Goal: Task Accomplishment & Management: Complete application form

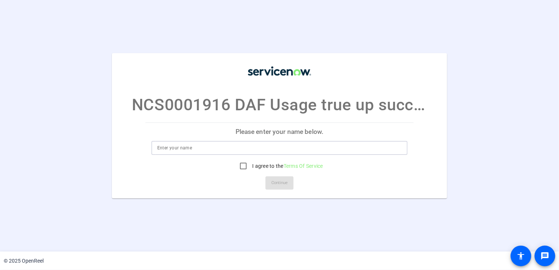
click at [202, 148] on input at bounding box center [279, 148] width 245 height 9
type input "[PERSON_NAME]"
click at [241, 168] on input "I agree to the Terms Of Service" at bounding box center [243, 166] width 15 height 15
checkbox input "true"
click at [278, 181] on span "Continue" at bounding box center [279, 183] width 16 height 11
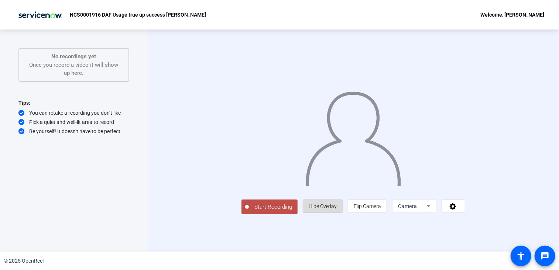
click at [337, 209] on span "Hide Overlay" at bounding box center [323, 206] width 28 height 6
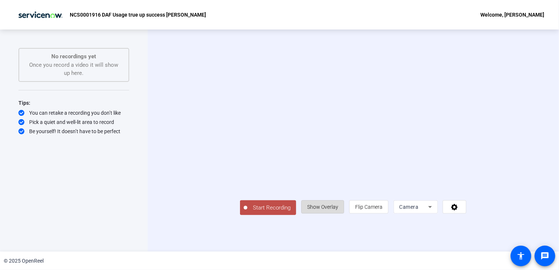
click at [338, 210] on span "Show Overlay" at bounding box center [322, 207] width 31 height 6
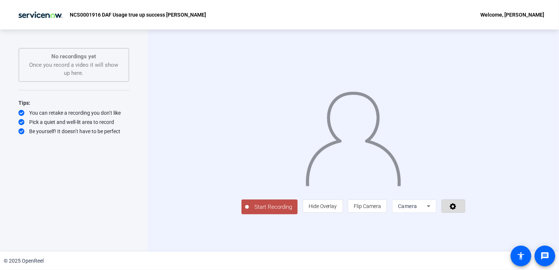
click at [465, 215] on span at bounding box center [453, 207] width 23 height 18
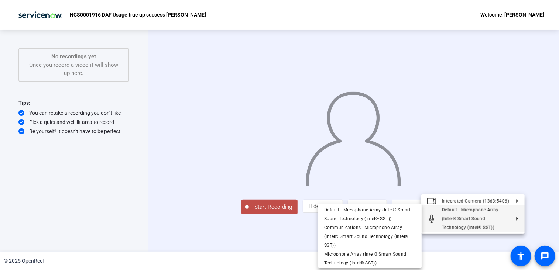
click at [548, 134] on div at bounding box center [279, 135] width 559 height 270
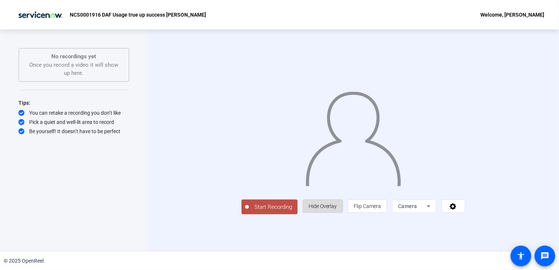
click at [337, 209] on span "Hide Overlay" at bounding box center [323, 206] width 28 height 6
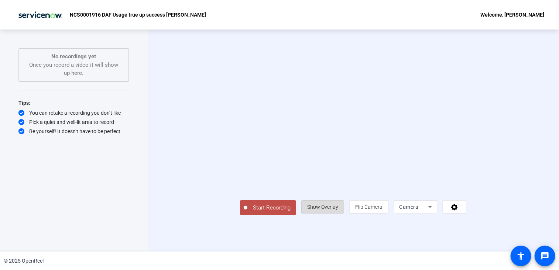
click at [338, 210] on span "Show Overlay" at bounding box center [322, 207] width 31 height 6
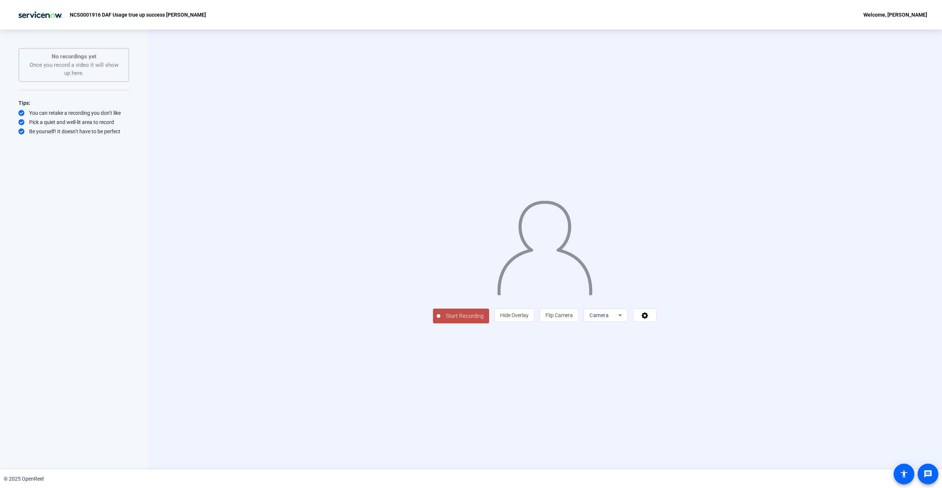
click at [441, 270] on span "Start Recording" at bounding box center [465, 316] width 49 height 8
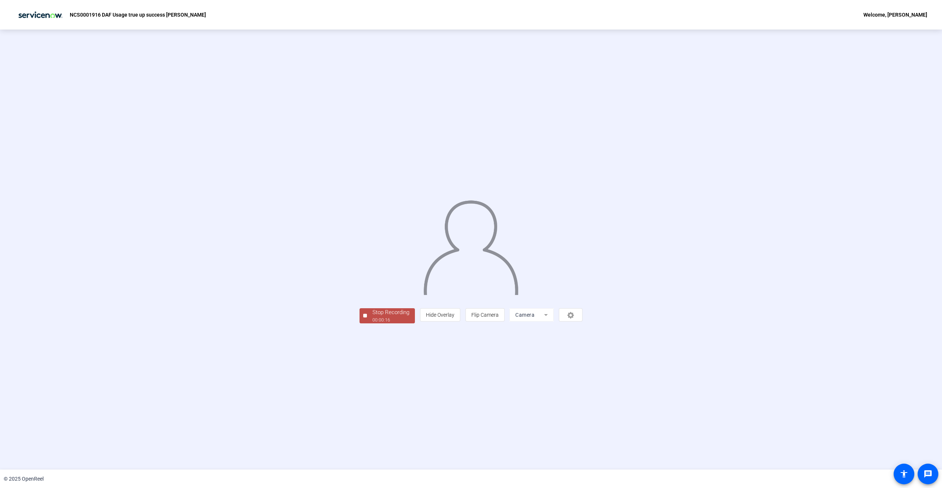
click at [297, 270] on div "Stop Recording 00:00:16 person Hide Overlay flip Flip Camera Camera" at bounding box center [471, 250] width 942 height 440
click at [373, 270] on div "00:00:17" at bounding box center [391, 320] width 37 height 7
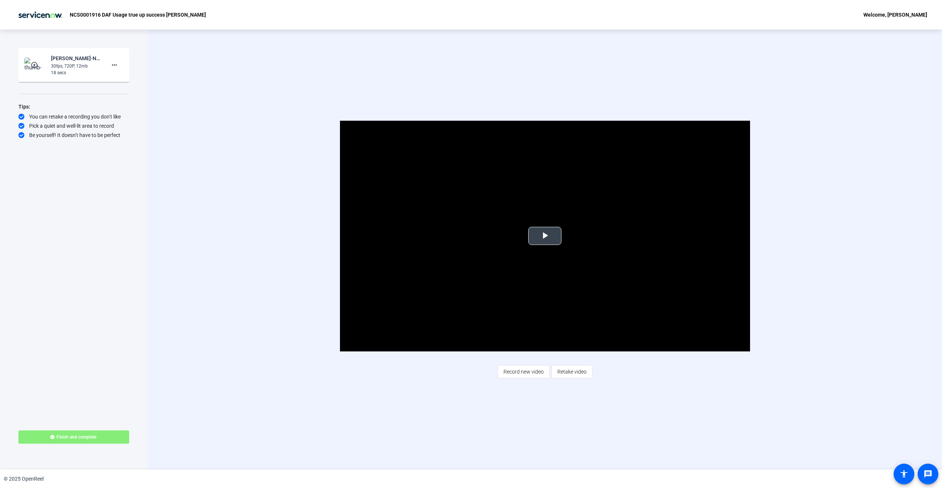
click at [545, 236] on span "Video Player" at bounding box center [545, 236] width 0 height 0
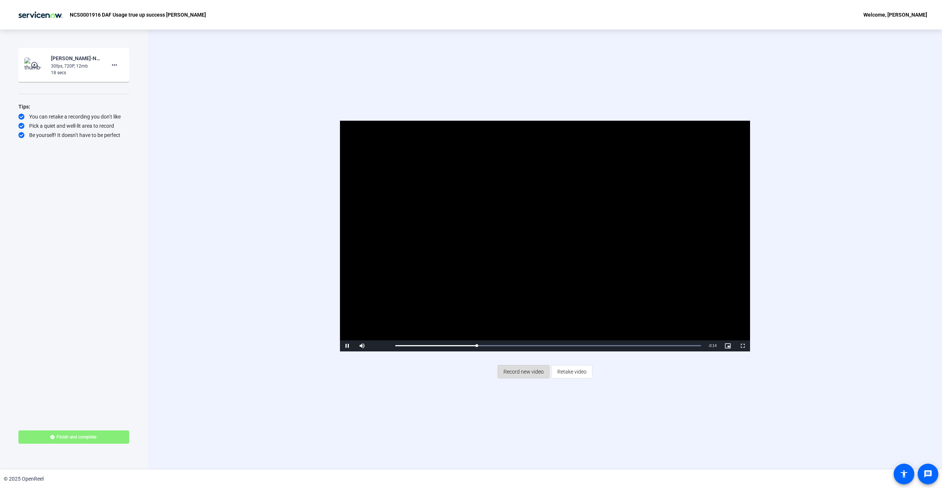
click at [534, 270] on span "Record new video" at bounding box center [524, 372] width 40 height 14
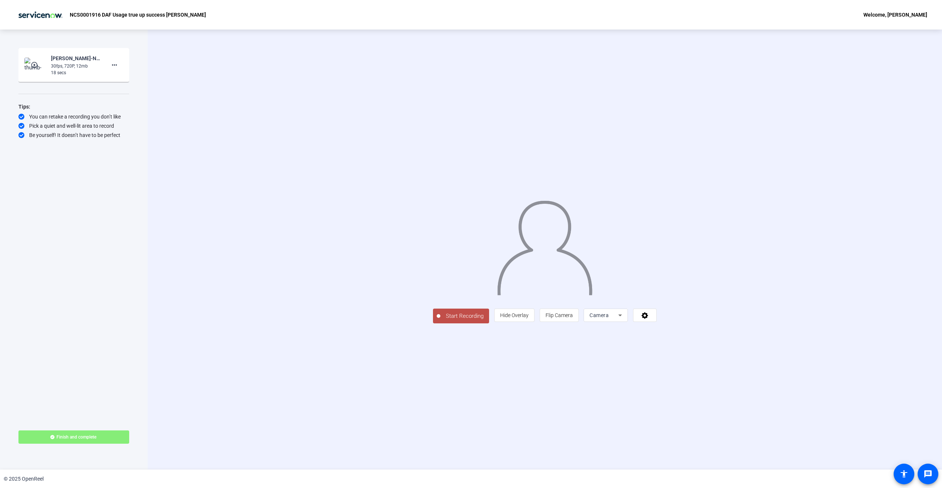
click at [441, 270] on span "Start Recording" at bounding box center [465, 316] width 49 height 8
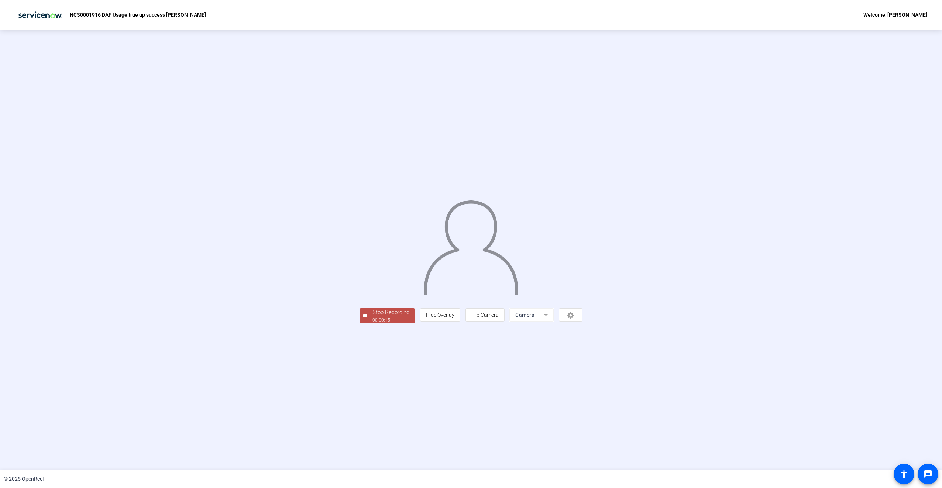
click at [373, 270] on div "00:00:15" at bounding box center [391, 320] width 37 height 7
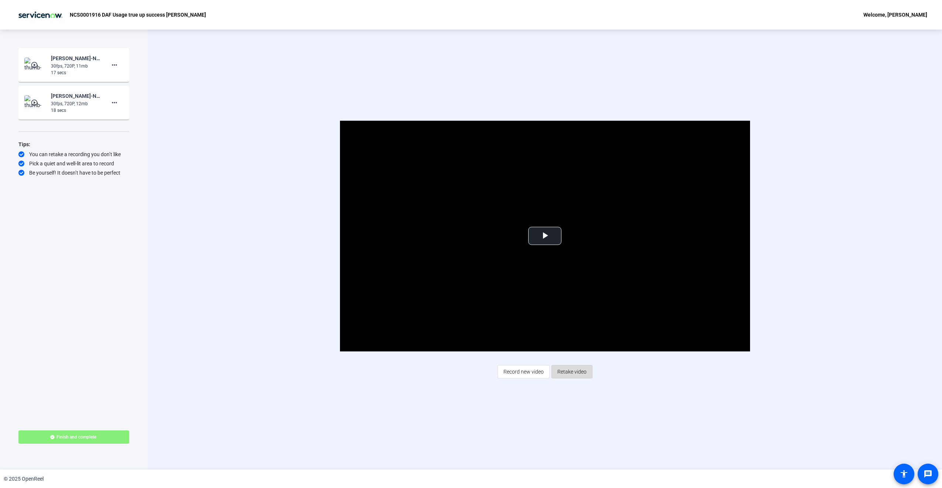
click at [559, 270] on span "Retake video" at bounding box center [572, 372] width 29 height 14
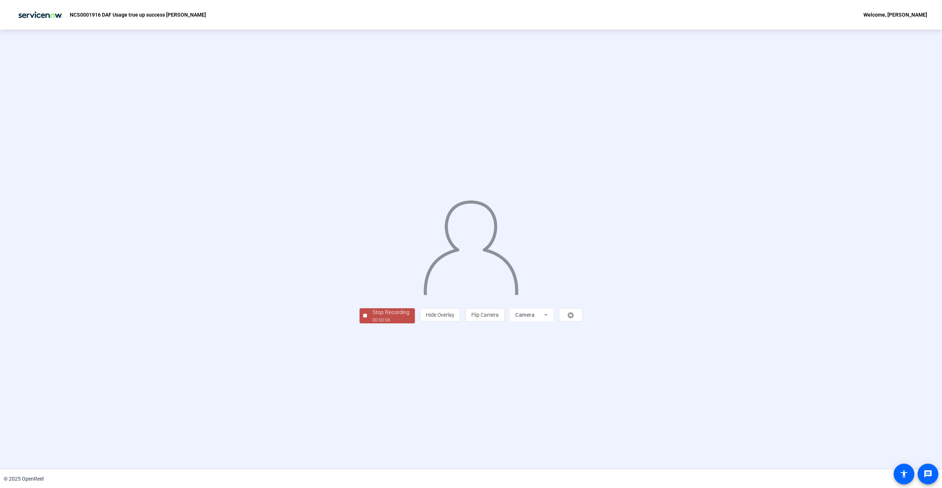
click at [363, 270] on div at bounding box center [365, 316] width 4 height 4
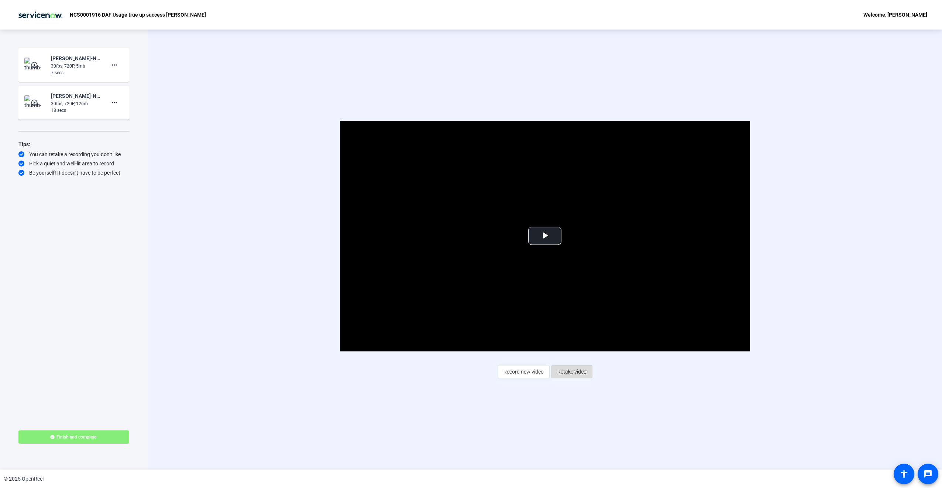
click at [559, 270] on span "Retake video" at bounding box center [572, 372] width 29 height 14
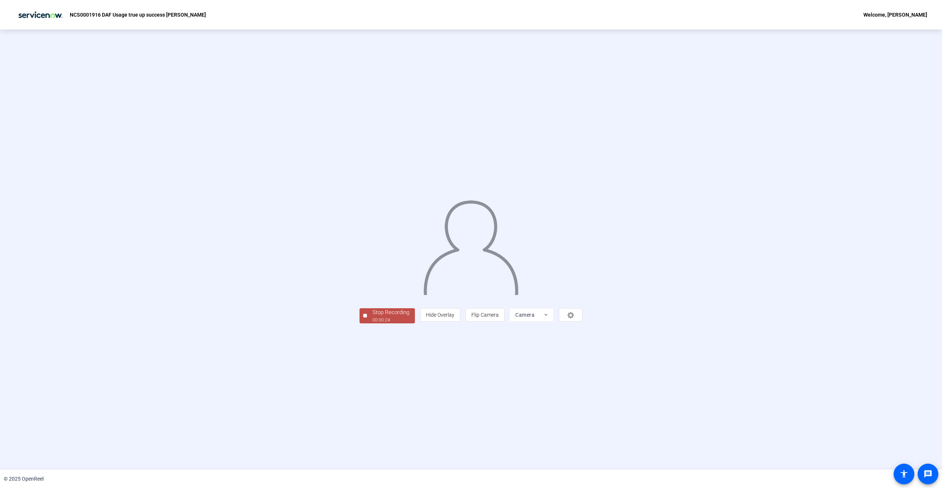
click at [373, 270] on div "Stop Recording" at bounding box center [391, 312] width 37 height 8
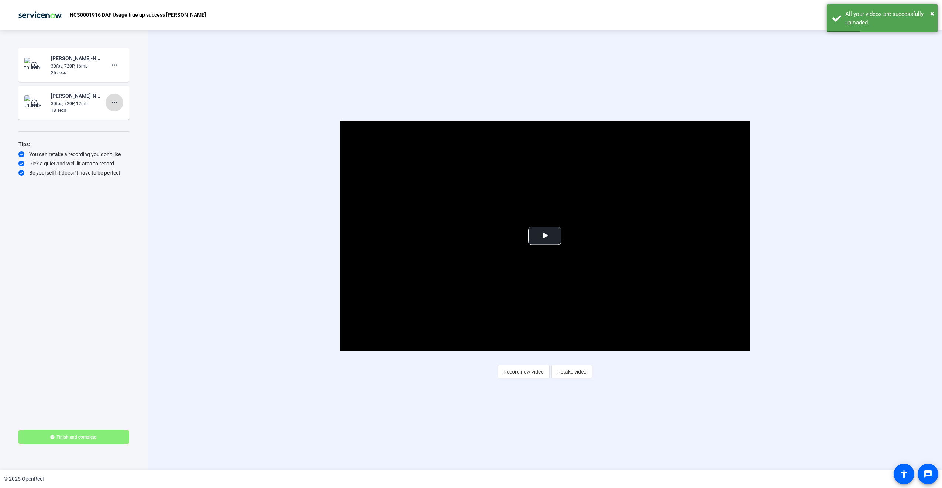
click at [117, 100] on mat-icon "more_horiz" at bounding box center [114, 102] width 9 height 9
click at [124, 118] on span "Delete clip" at bounding box center [127, 118] width 30 height 9
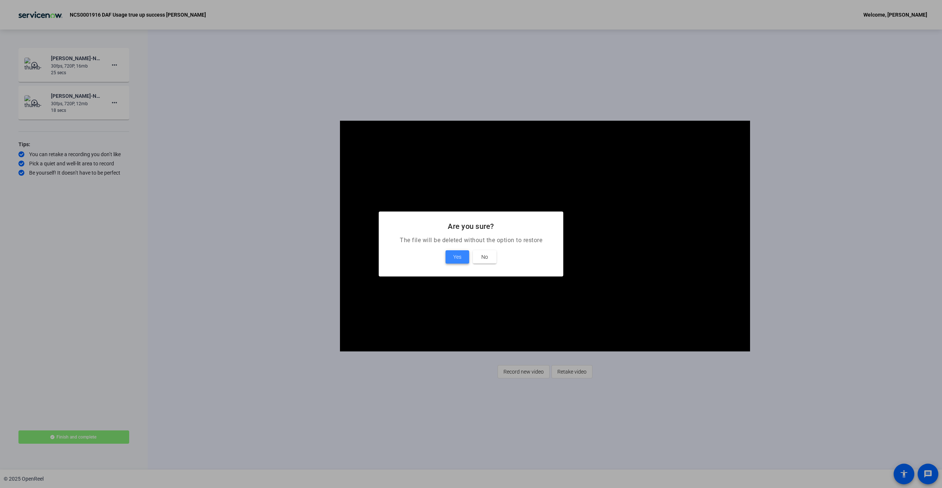
click at [453, 256] on span at bounding box center [458, 257] width 24 height 18
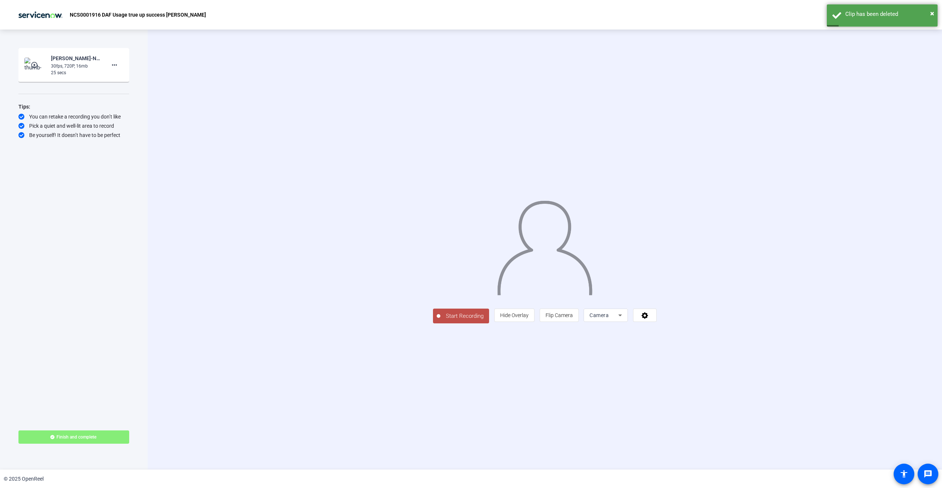
click at [41, 66] on img at bounding box center [35, 65] width 22 height 15
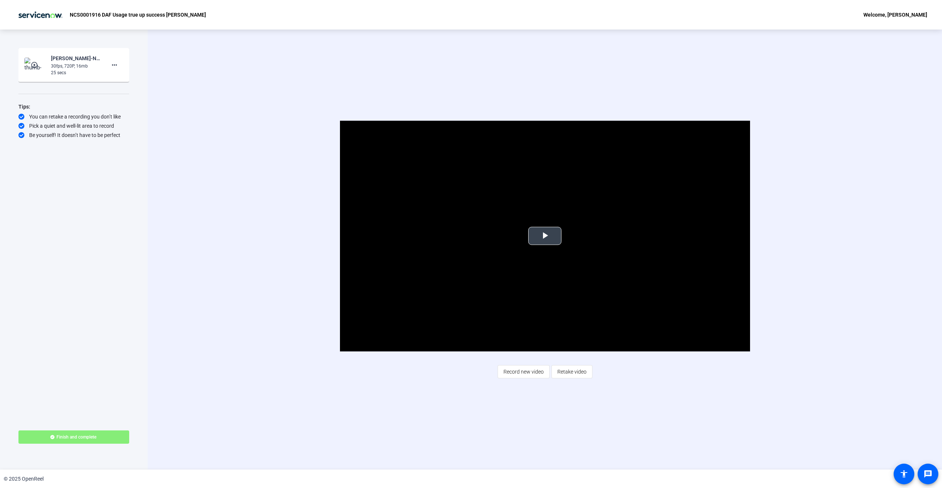
click at [545, 236] on span "Video Player" at bounding box center [545, 236] width 0 height 0
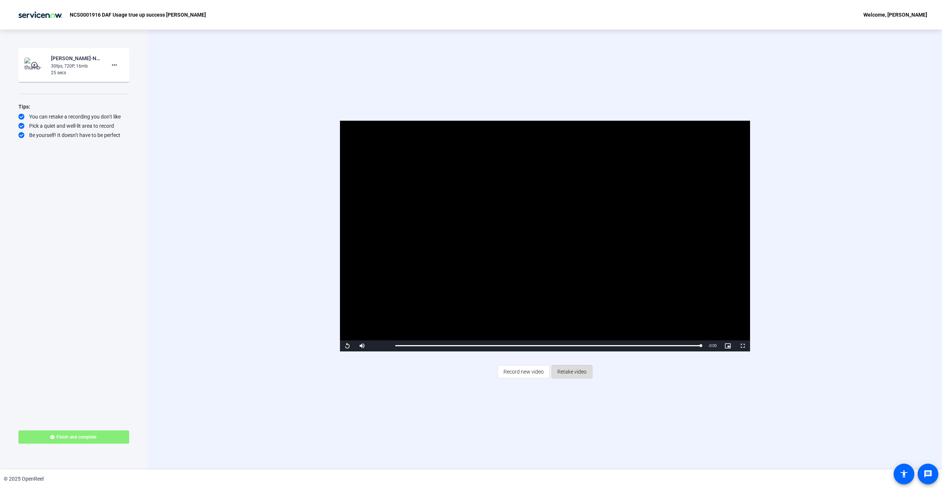
click at [559, 270] on span "Retake video" at bounding box center [572, 372] width 29 height 14
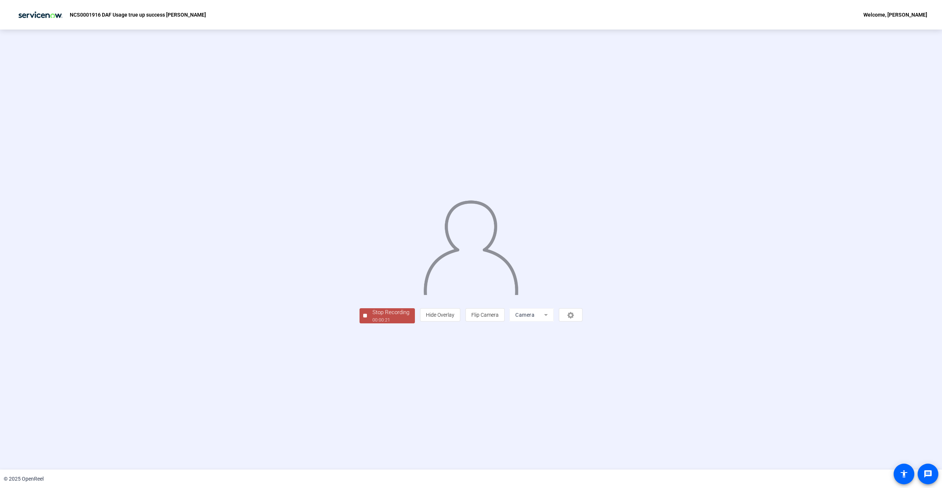
click at [360, 270] on button "Stop Recording 00:00:21" at bounding box center [387, 315] width 55 height 15
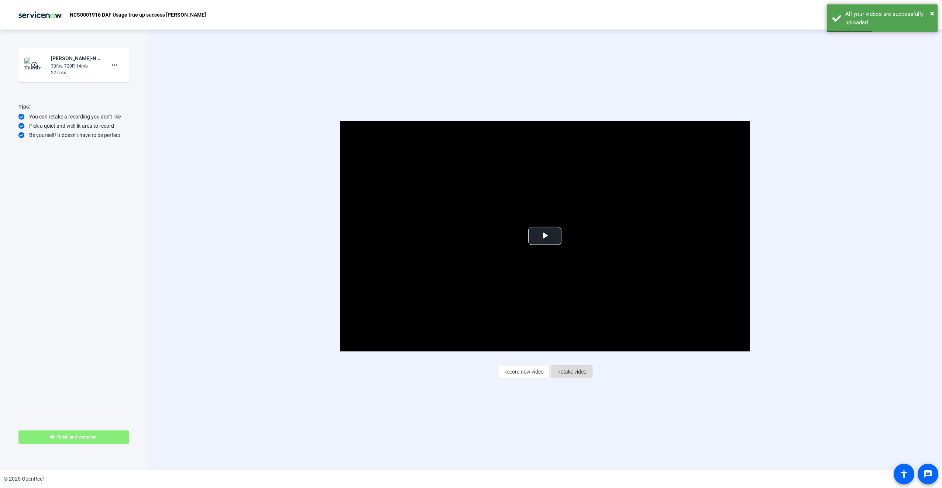
click at [559, 270] on span "Retake video" at bounding box center [572, 372] width 29 height 14
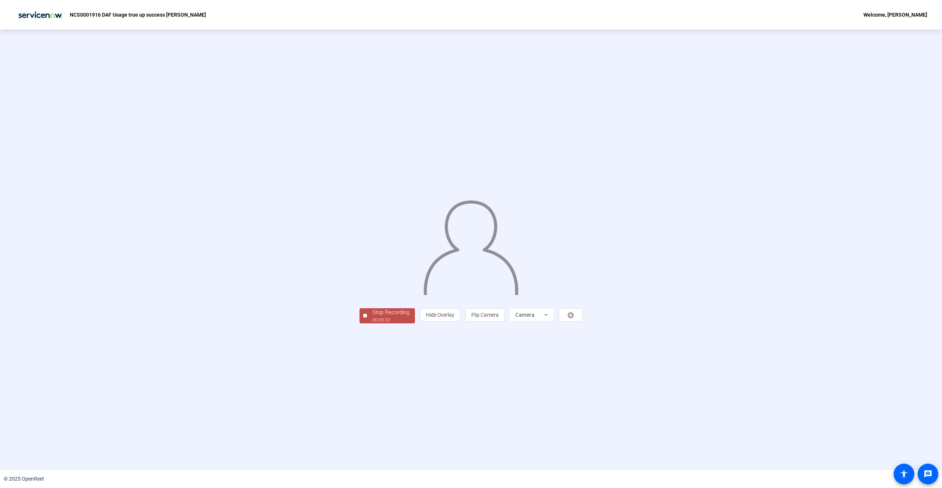
click at [360, 270] on button "Stop Recording 00:00:22" at bounding box center [387, 315] width 55 height 15
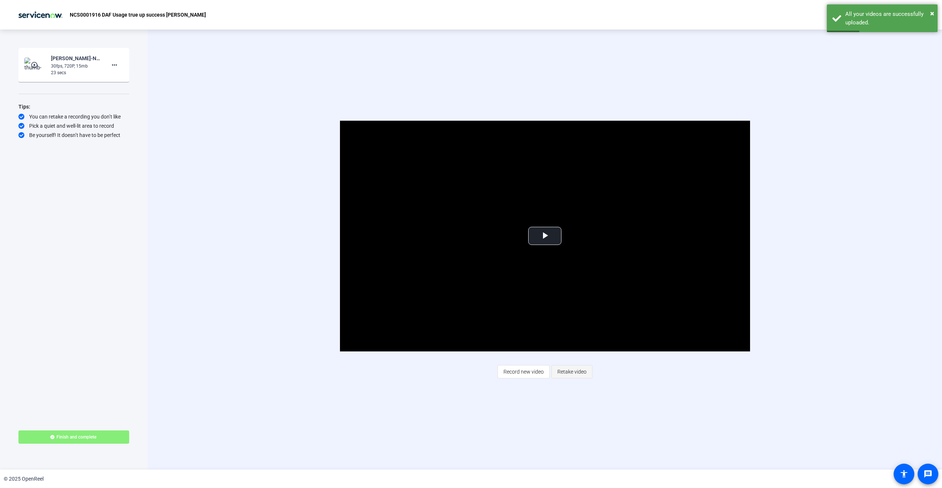
click at [559, 270] on span "Retake video" at bounding box center [572, 372] width 29 height 14
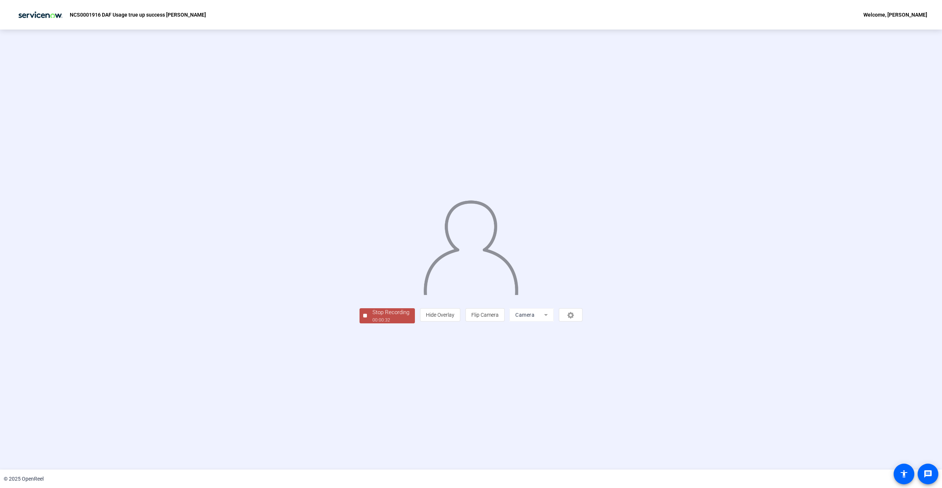
click at [367, 270] on span "Stop Recording 00:00:32" at bounding box center [391, 315] width 48 height 15
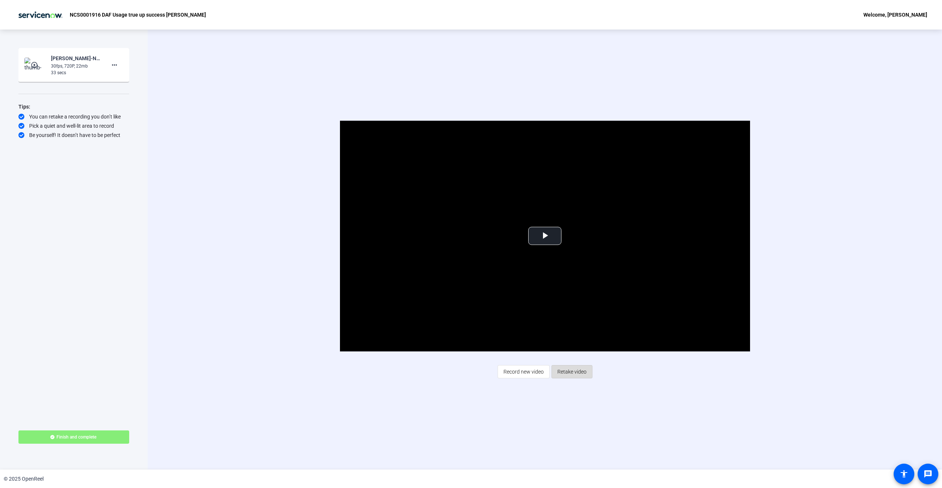
click at [559, 270] on span "Retake video" at bounding box center [572, 372] width 29 height 14
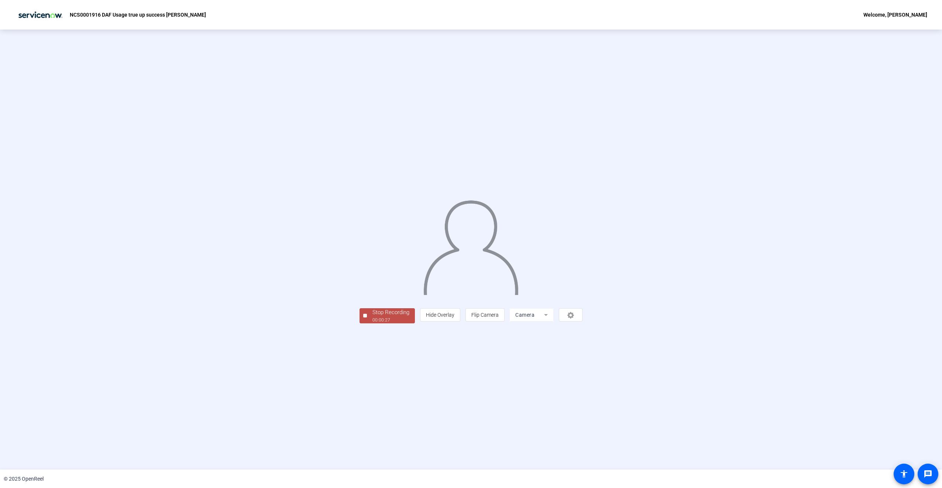
click at [363, 270] on div at bounding box center [365, 316] width 4 height 4
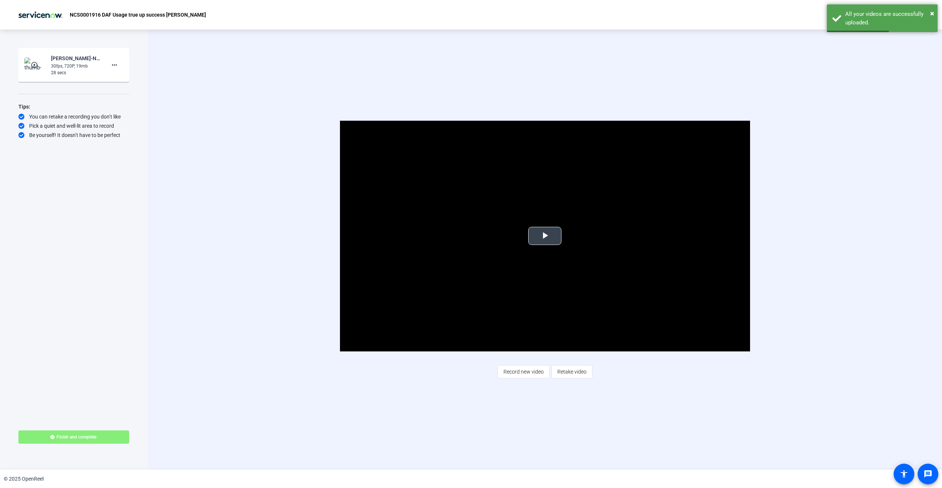
click at [545, 236] on span "Video Player" at bounding box center [545, 236] width 0 height 0
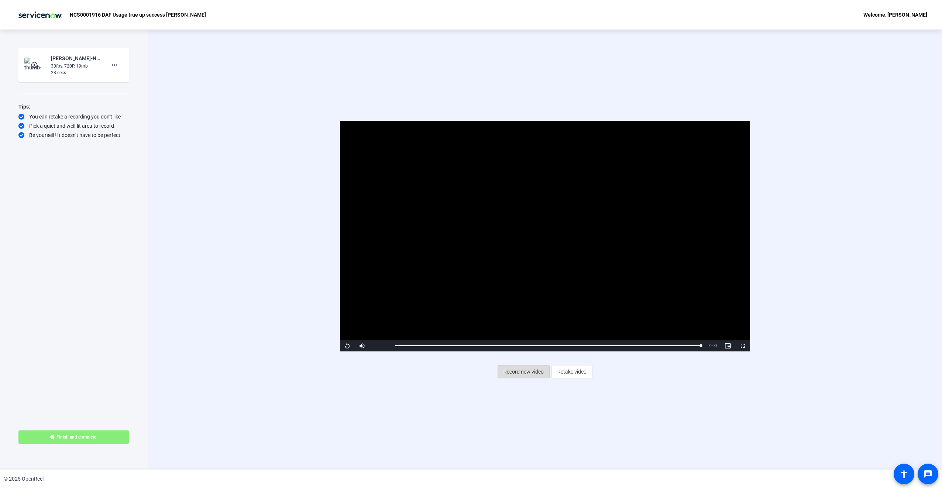
click at [535, 270] on span "Record new video" at bounding box center [524, 372] width 40 height 14
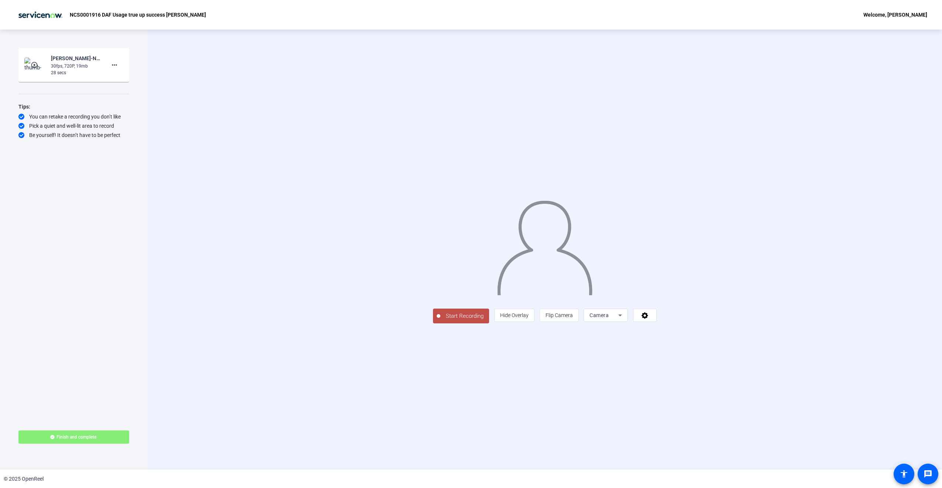
click at [441, 270] on span "Start Recording" at bounding box center [465, 316] width 49 height 8
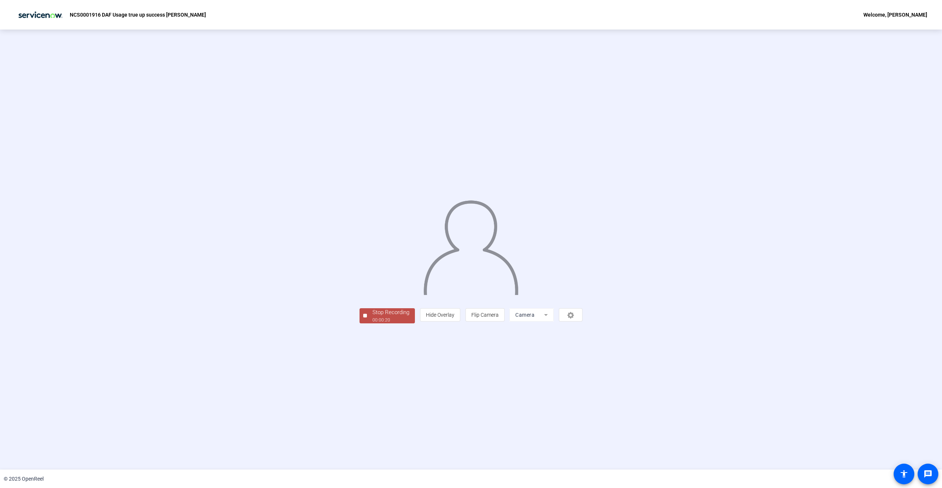
click at [367, 270] on span "Stop Recording 00:00:20" at bounding box center [391, 315] width 48 height 15
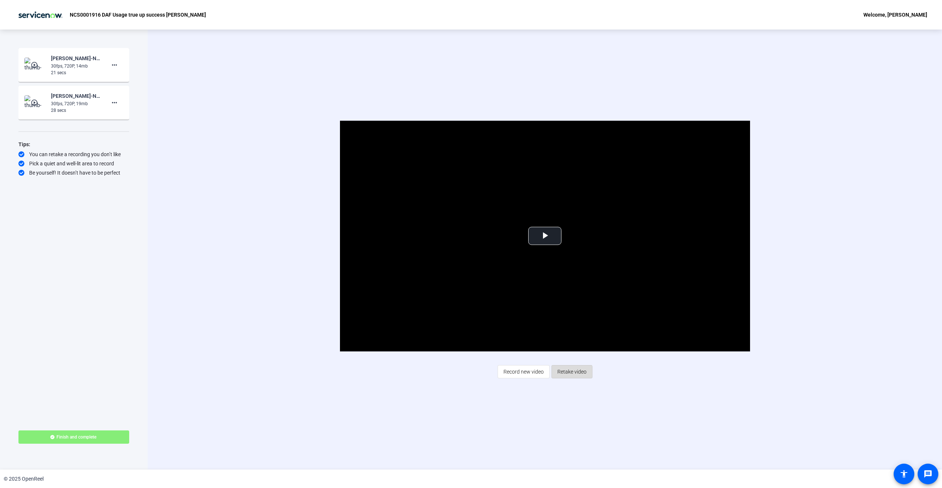
click at [559, 270] on span "Retake video" at bounding box center [572, 372] width 29 height 14
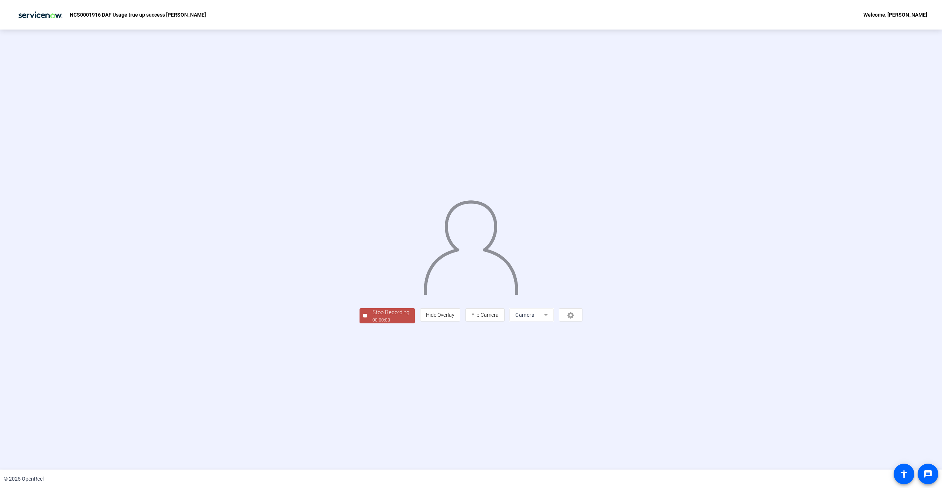
click at [373, 270] on div "Stop Recording" at bounding box center [391, 312] width 37 height 8
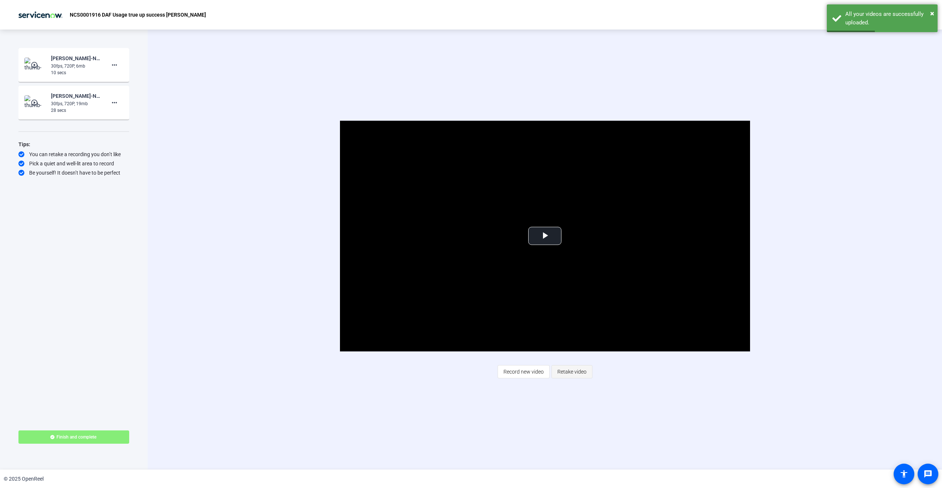
click at [559, 270] on span "Retake video" at bounding box center [572, 372] width 29 height 14
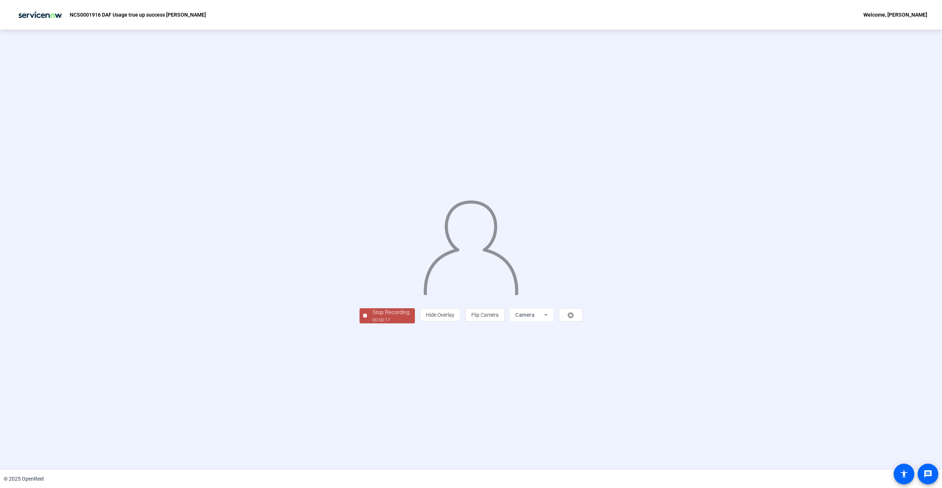
click at [367, 270] on span "Stop Recording 00:00:17" at bounding box center [391, 315] width 48 height 15
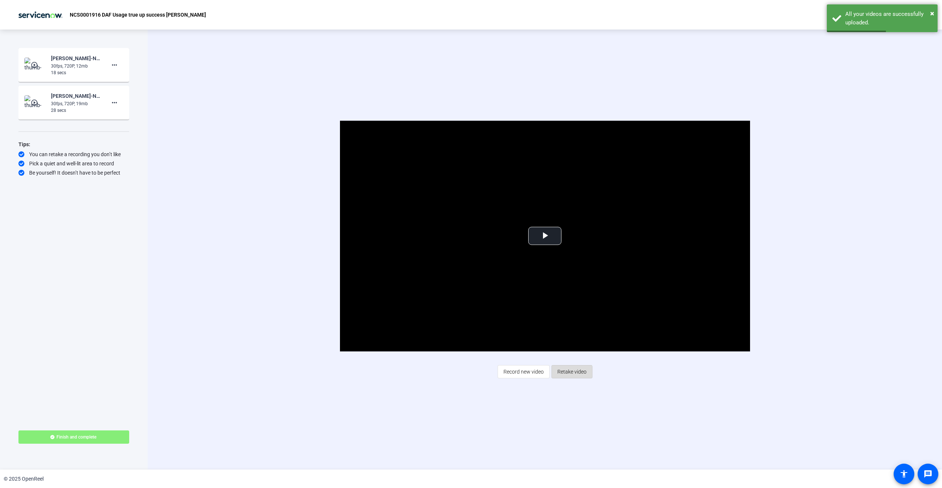
click at [559, 270] on span "Retake video" at bounding box center [572, 372] width 29 height 14
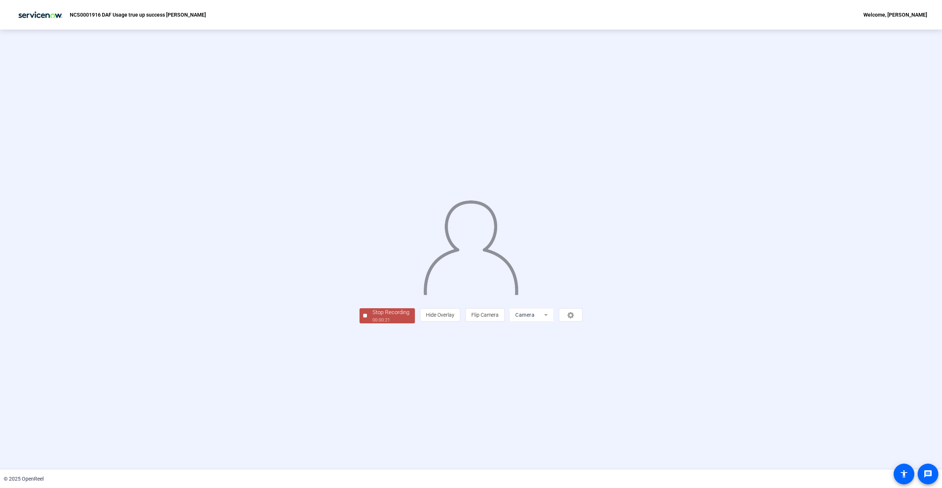
click at [360, 270] on button "Stop Recording 00:00:21" at bounding box center [387, 315] width 55 height 15
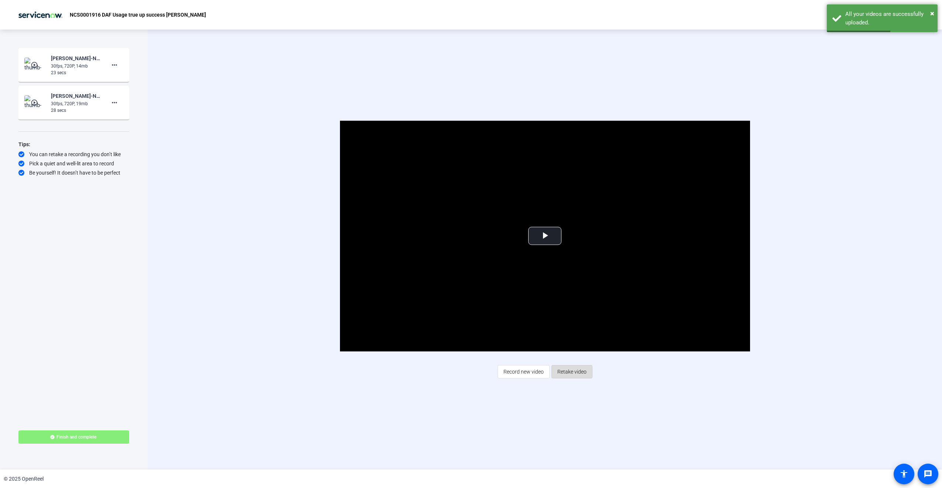
click at [559, 270] on span "Retake video" at bounding box center [572, 372] width 29 height 14
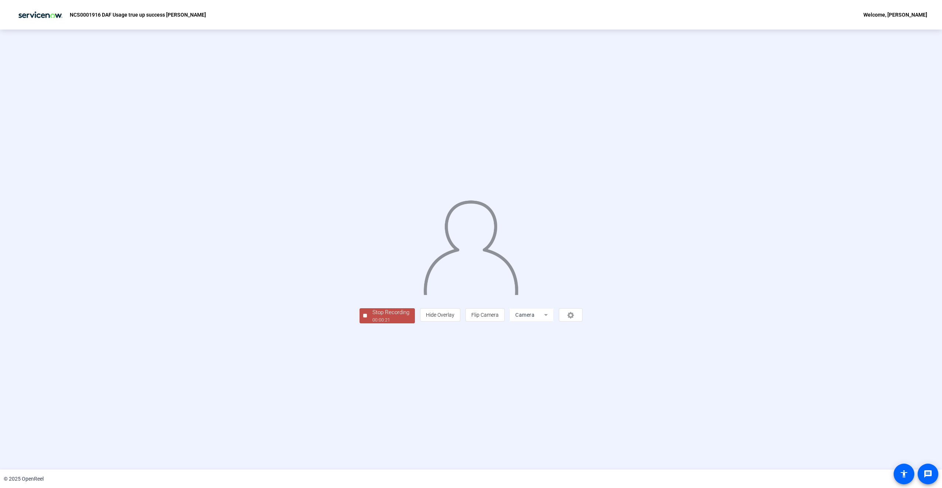
click at [373, 270] on div "00:00:21" at bounding box center [391, 320] width 37 height 7
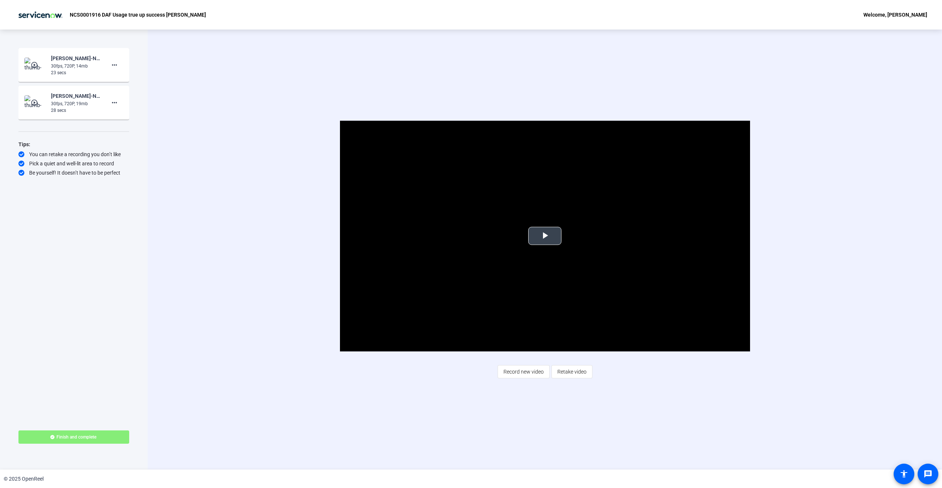
click at [545, 236] on span "Video Player" at bounding box center [545, 236] width 0 height 0
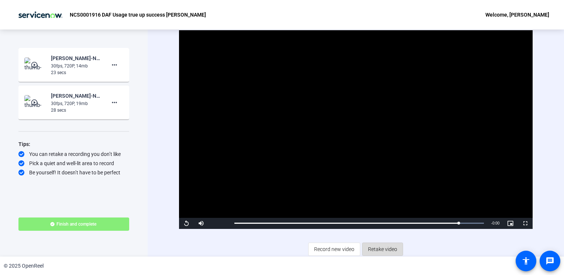
click at [387, 246] on span "Retake video" at bounding box center [382, 250] width 29 height 14
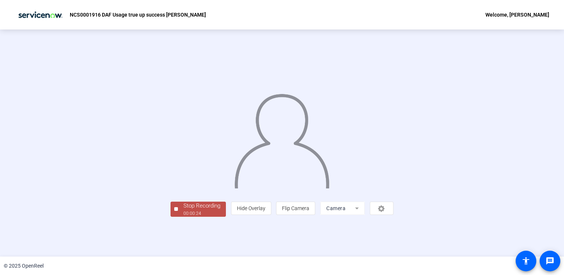
scroll to position [19, 0]
click at [174, 211] on div at bounding box center [176, 210] width 4 height 4
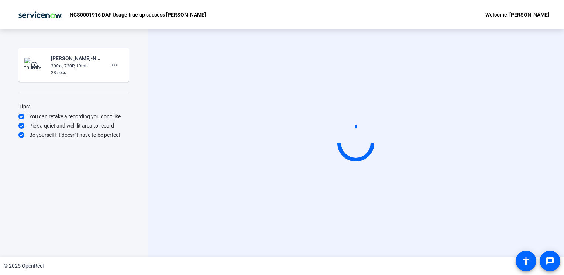
scroll to position [0, 0]
click at [0, 152] on div "Start Recording play_circle_outline [PERSON_NAME]-NCS0001916 DAF Usage true up …" at bounding box center [74, 143] width 148 height 227
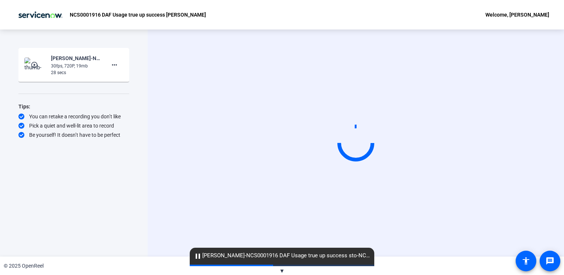
click at [0, 152] on div "Start Recording play_circle_outline [PERSON_NAME]-NCS0001916 DAF Usage true up …" at bounding box center [74, 143] width 148 height 227
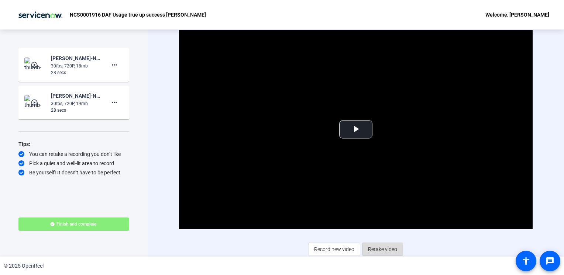
click at [380, 250] on span "Retake video" at bounding box center [382, 250] width 29 height 14
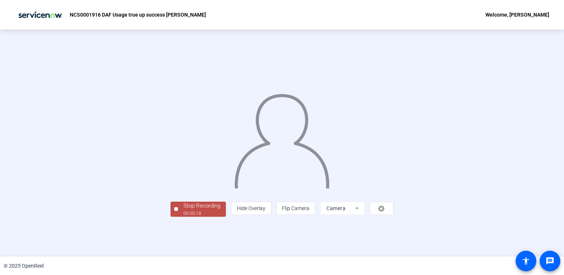
scroll to position [19, 0]
drag, startPoint x: 79, startPoint y: 254, endPoint x: 76, endPoint y: 244, distance: 9.6
click at [76, 244] on div "Start Recording play_circle_outline [PERSON_NAME]-NCS0001916 DAF Usage true up …" at bounding box center [282, 143] width 564 height 227
click at [171, 217] on button "Stop Recording 00:00:21" at bounding box center [198, 209] width 55 height 15
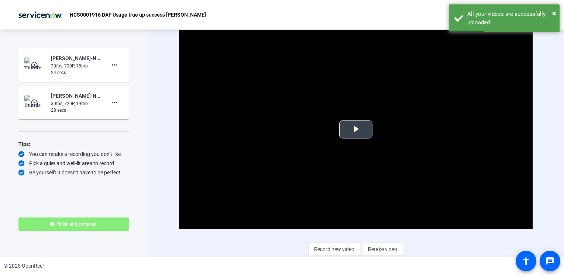
click at [356, 130] on span "Video Player" at bounding box center [356, 130] width 0 height 0
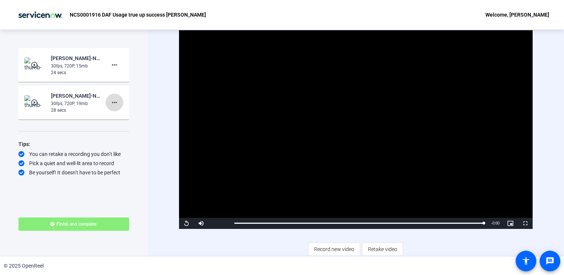
click at [114, 103] on mat-icon "more_horiz" at bounding box center [114, 102] width 9 height 9
click at [122, 117] on span "Delete clip" at bounding box center [127, 118] width 30 height 9
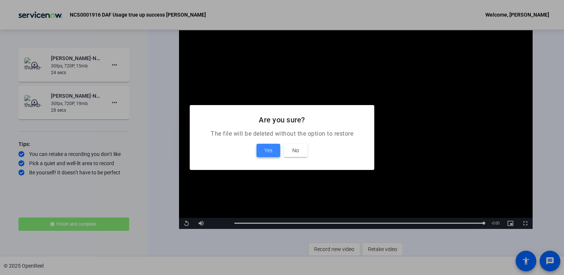
click at [270, 153] on span "Yes" at bounding box center [268, 150] width 8 height 9
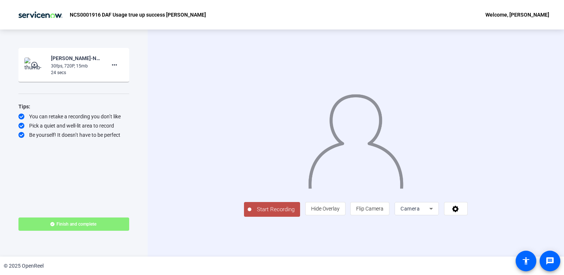
click at [251, 214] on span "Start Recording" at bounding box center [275, 210] width 49 height 8
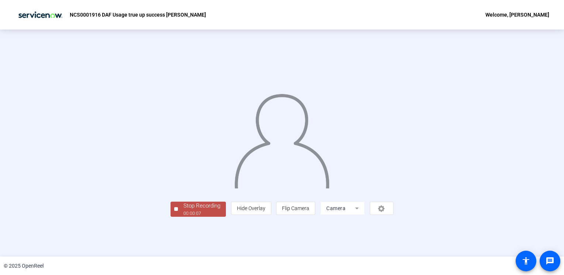
scroll to position [19, 0]
click at [184, 210] on div "Stop Recording" at bounding box center [202, 206] width 37 height 8
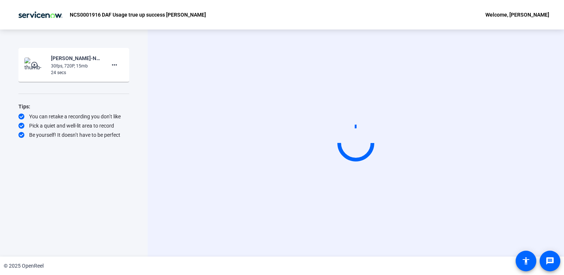
scroll to position [0, 0]
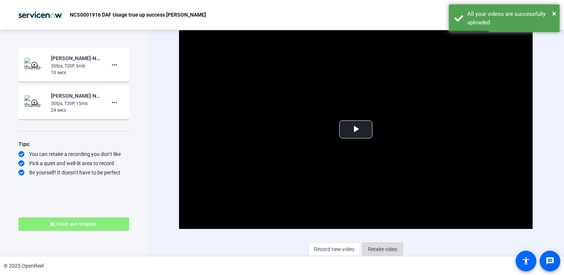
click at [376, 250] on span "Retake video" at bounding box center [382, 250] width 29 height 14
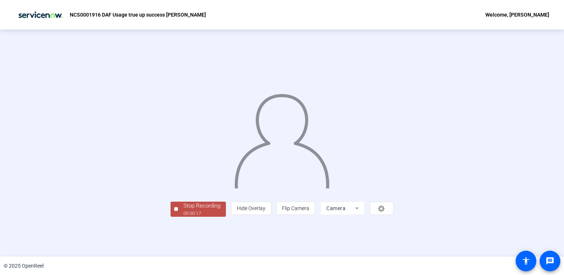
scroll to position [19, 0]
click at [184, 210] on div "Stop Recording" at bounding box center [202, 206] width 37 height 8
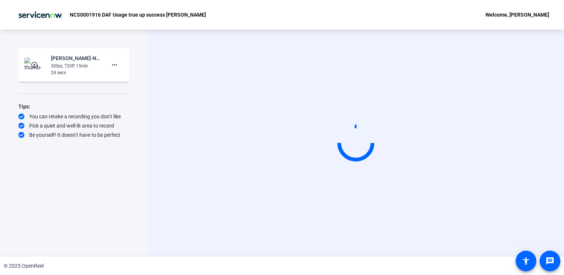
scroll to position [0, 0]
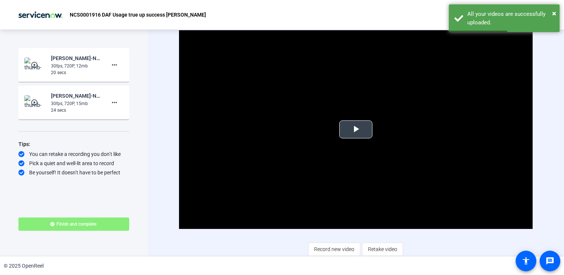
click at [356, 130] on span "Video Player" at bounding box center [356, 130] width 0 height 0
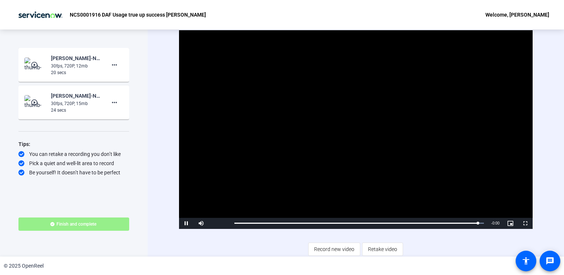
click at [84, 224] on span "Finish and complete" at bounding box center [76, 225] width 40 height 6
